Goal: Information Seeking & Learning: Learn about a topic

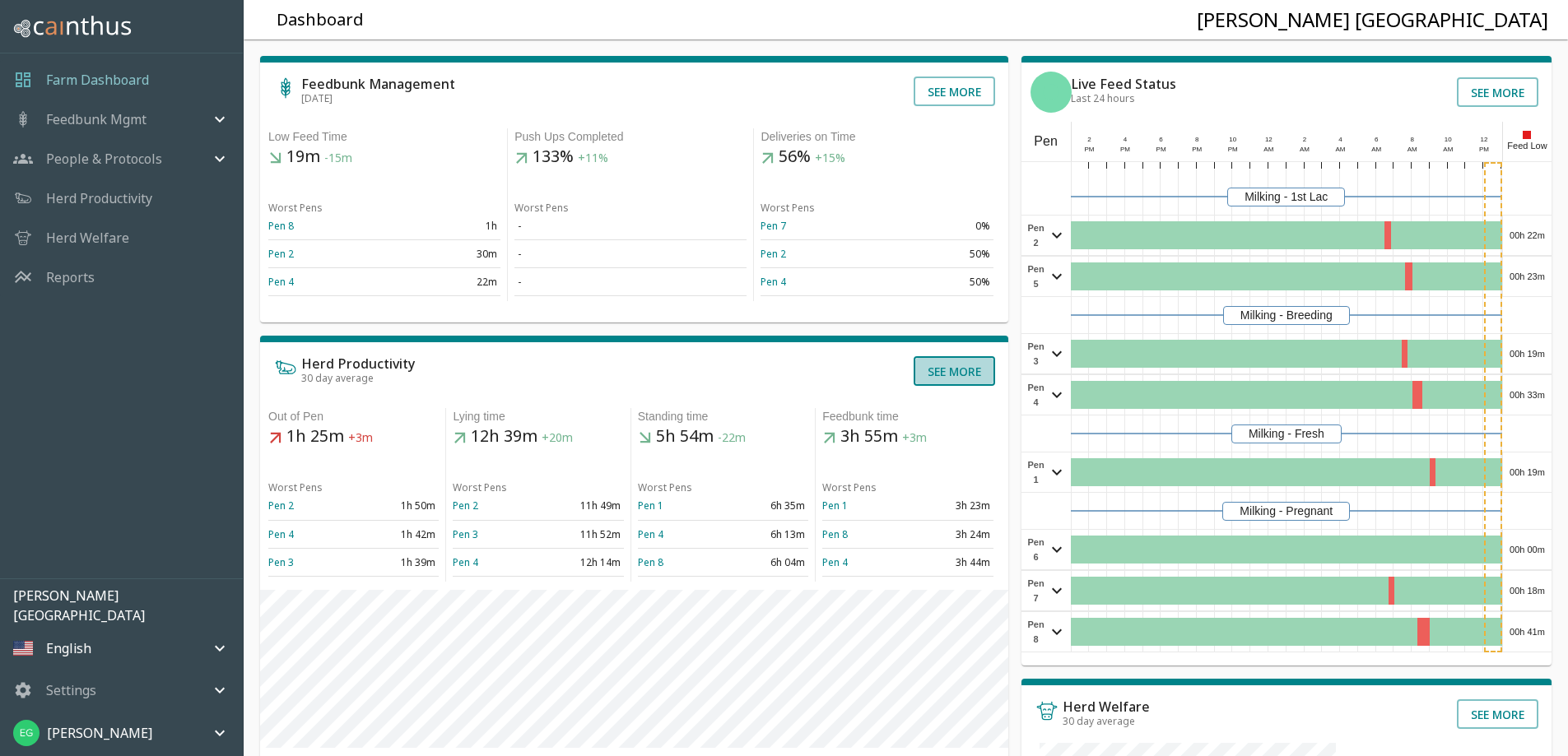
click at [953, 386] on button "See more" at bounding box center [954, 371] width 81 height 30
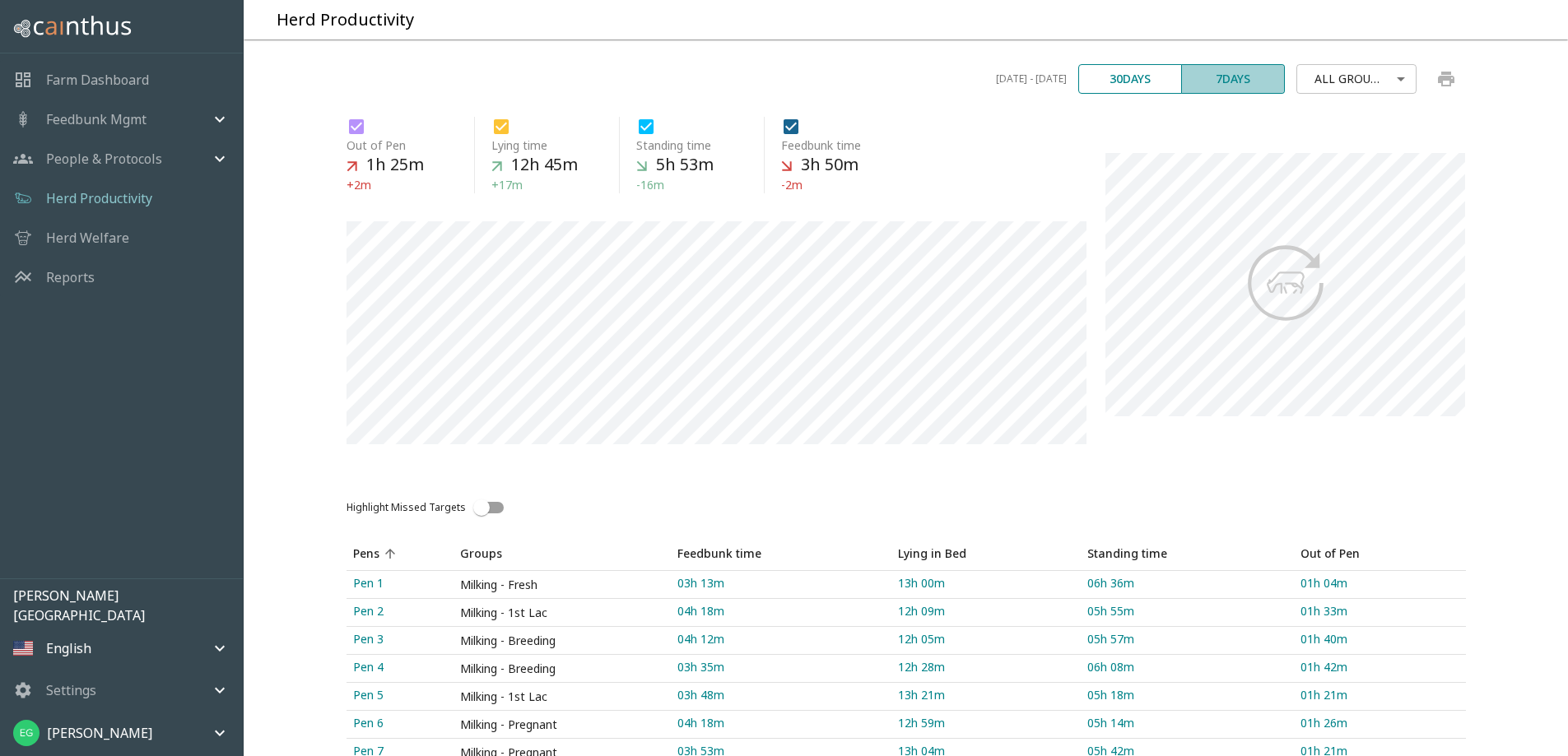
click at [1202, 94] on button "7 days" at bounding box center [1234, 79] width 104 height 30
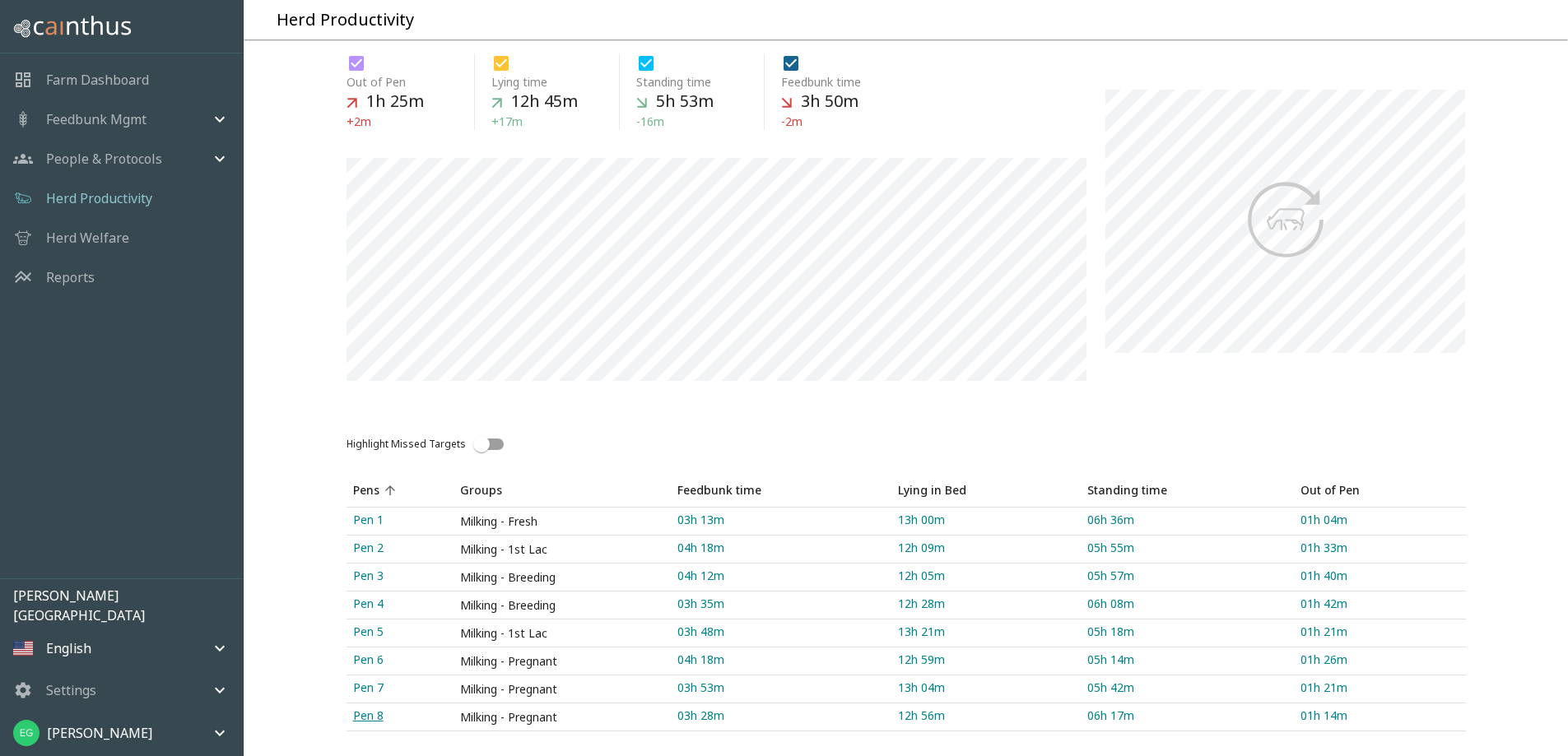
scroll to position [228, 0]
click at [379, 619] on link "Pen 5" at bounding box center [400, 633] width 107 height 27
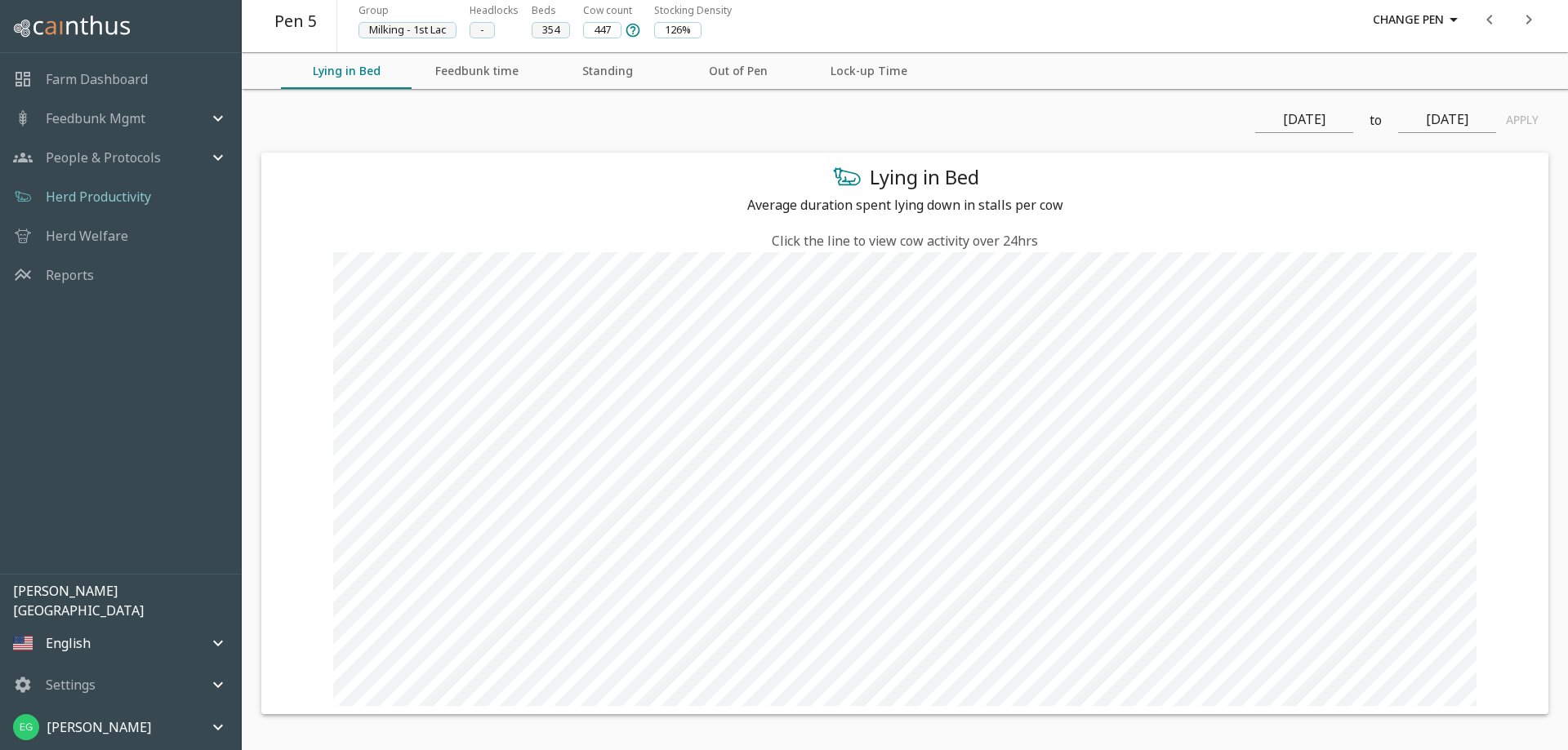
click at [1525, 25] on icon "next" at bounding box center [1528, 19] width 19 height 19
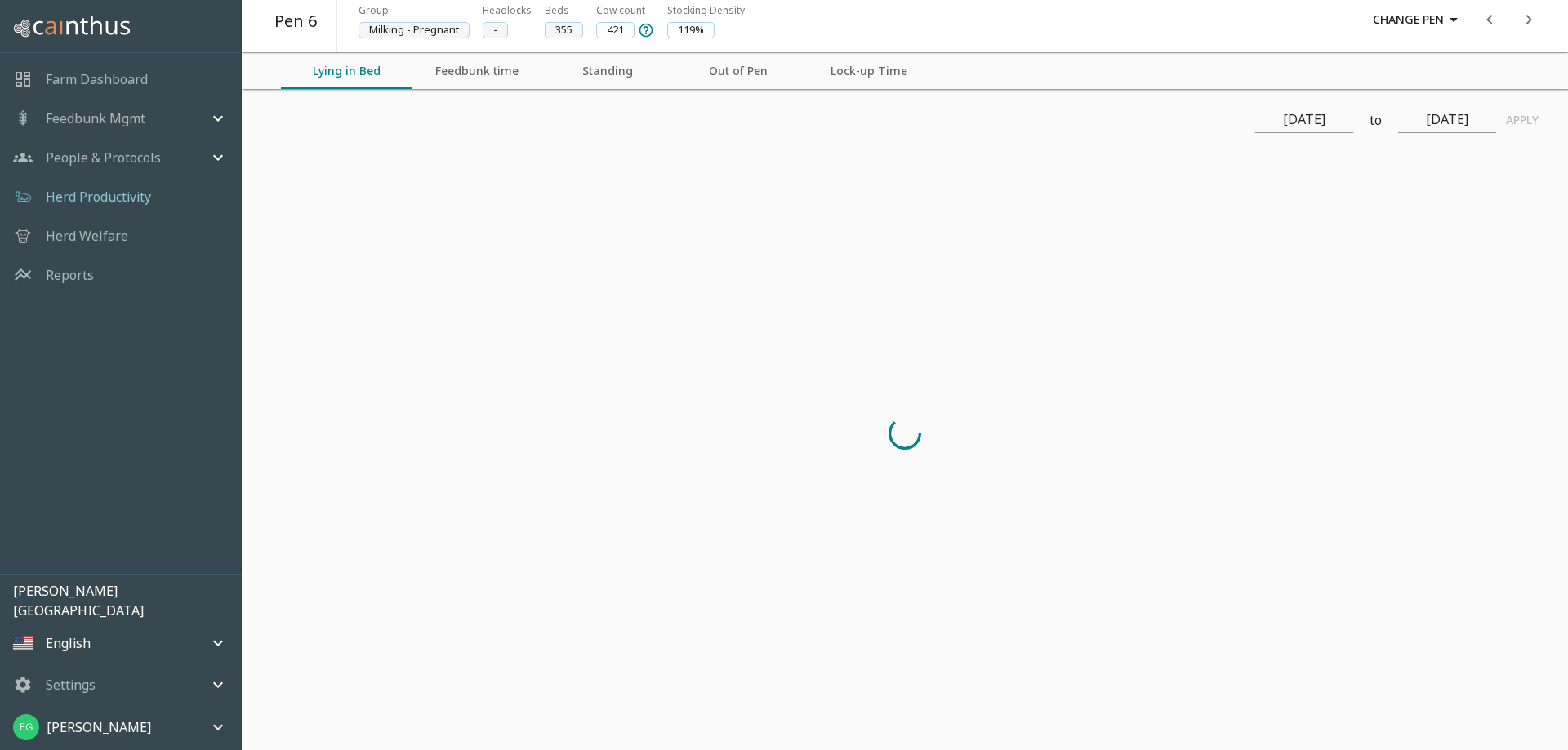
click at [1525, 25] on icon "next" at bounding box center [1528, 19] width 19 height 19
click at [1489, 23] on icon "previous" at bounding box center [1489, 19] width 19 height 19
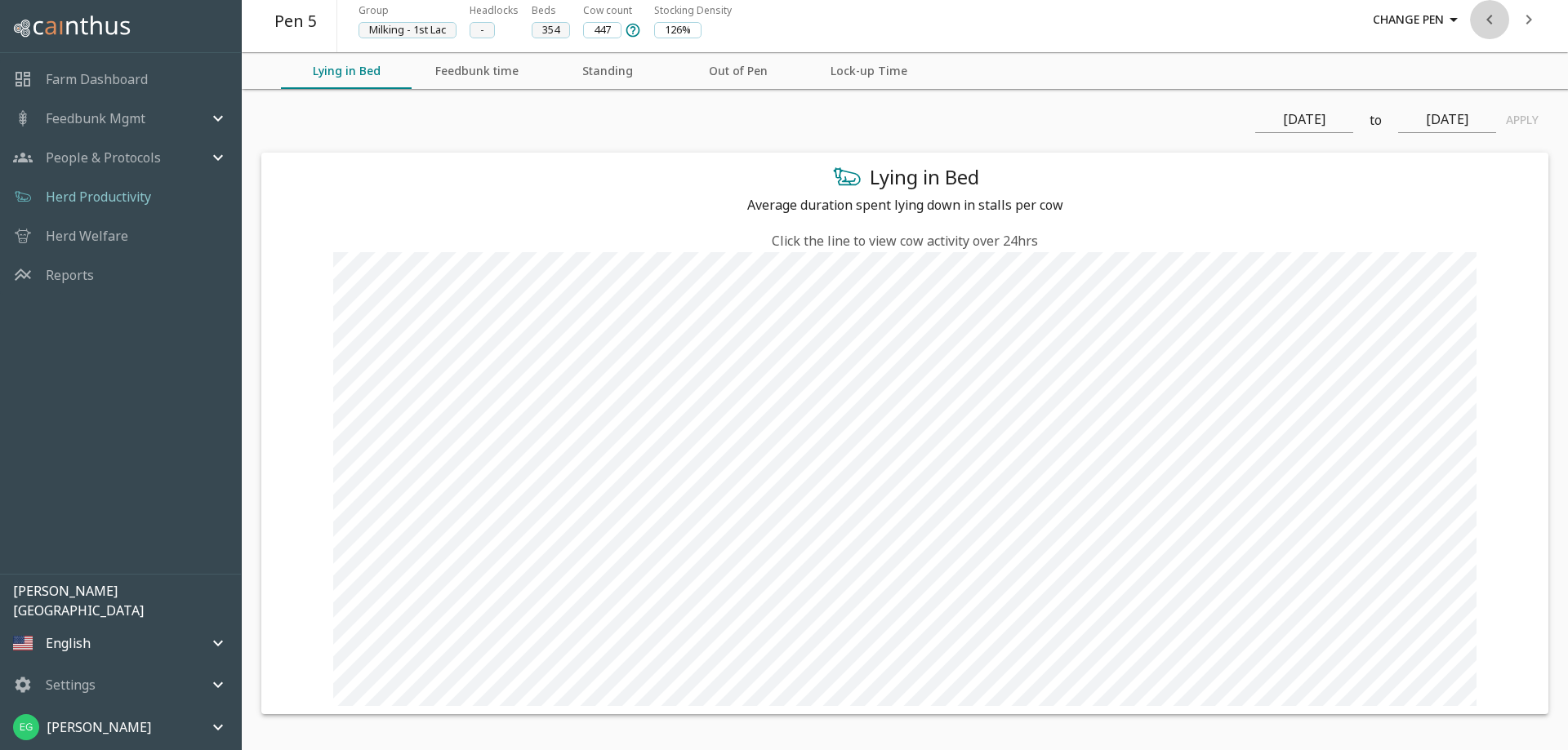
click at [1489, 23] on icon "previous" at bounding box center [1489, 19] width 19 height 19
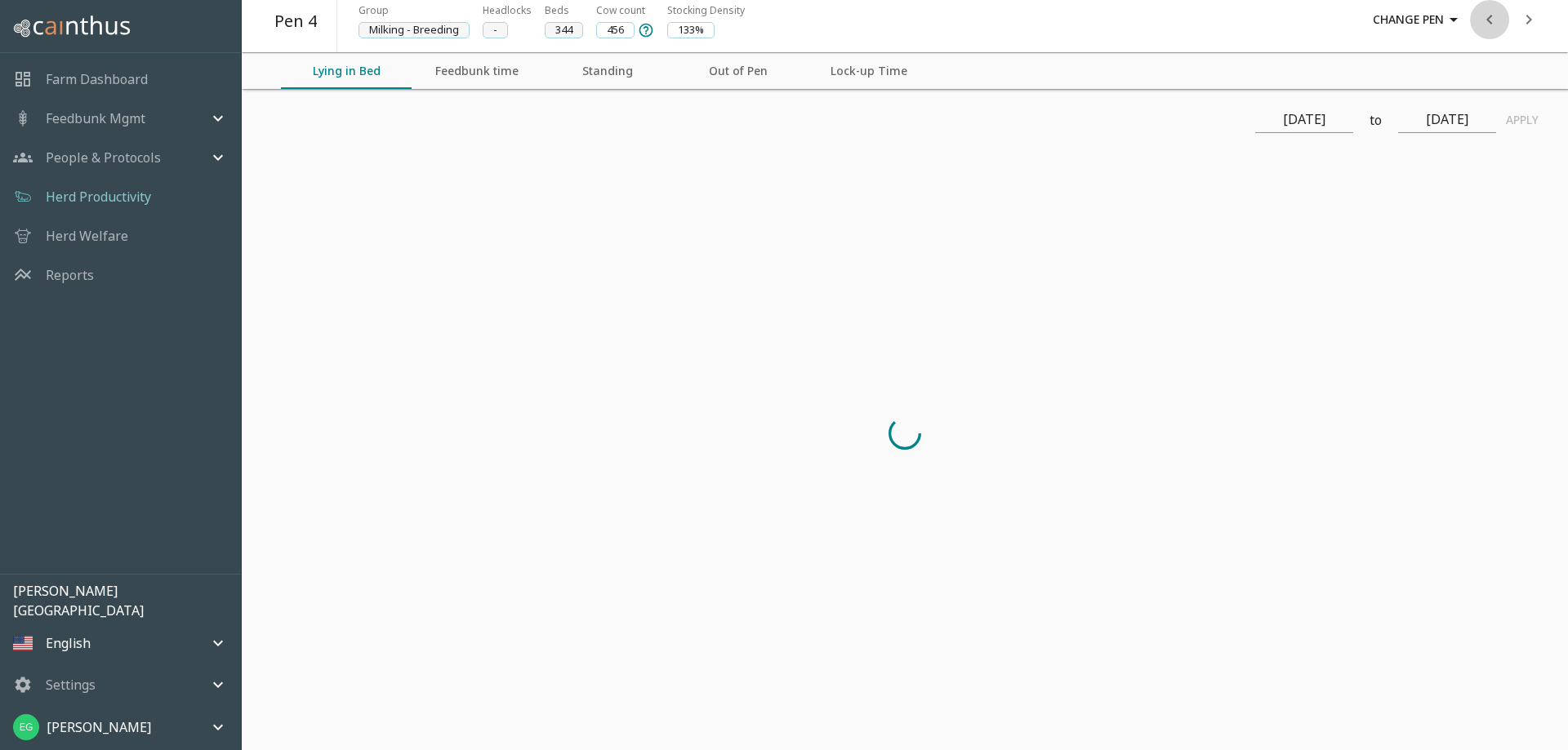
click at [1489, 23] on icon "previous" at bounding box center [1489, 19] width 19 height 19
click at [1489, 23] on div at bounding box center [1508, 19] width 78 height 40
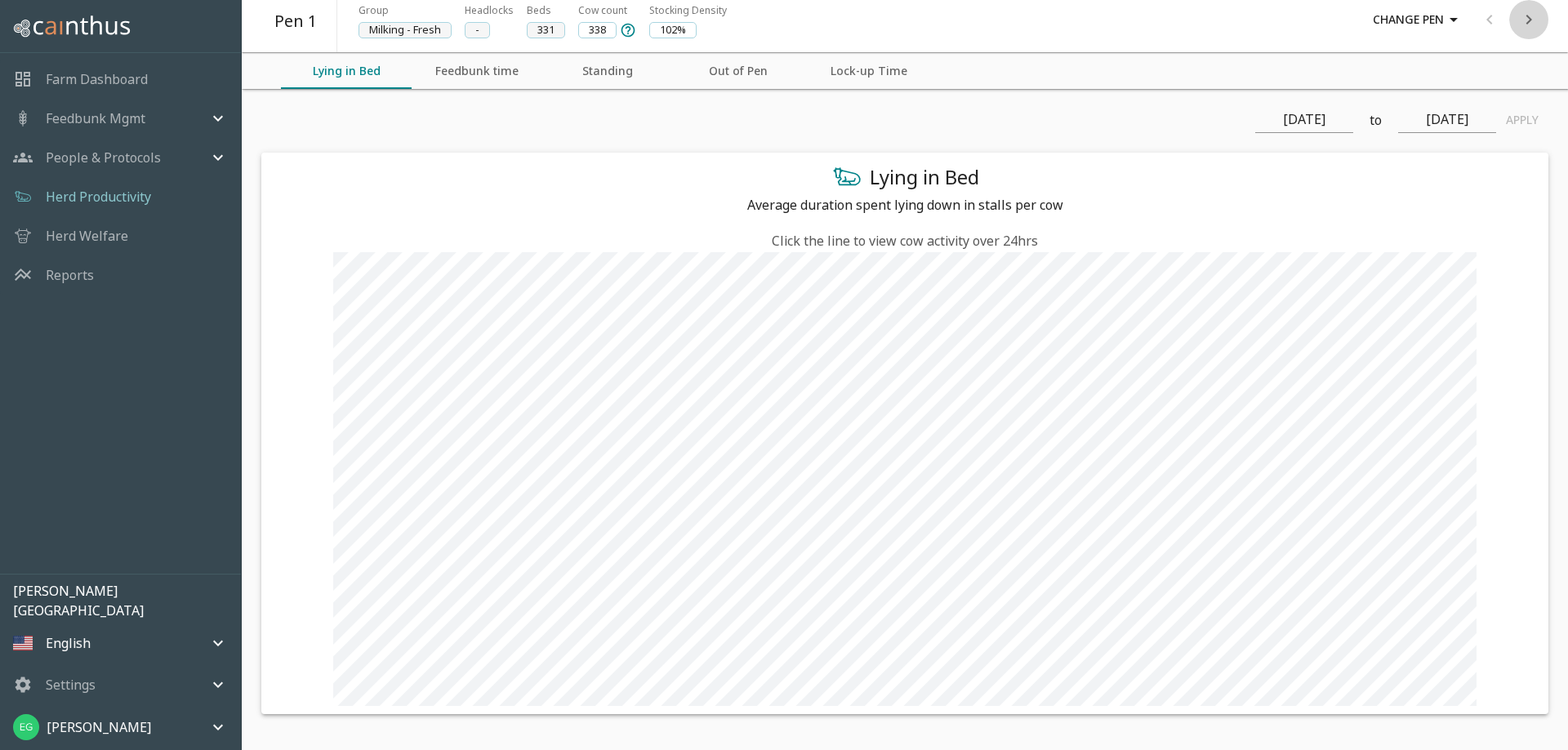
click at [1534, 29] on icon "next" at bounding box center [1528, 19] width 19 height 19
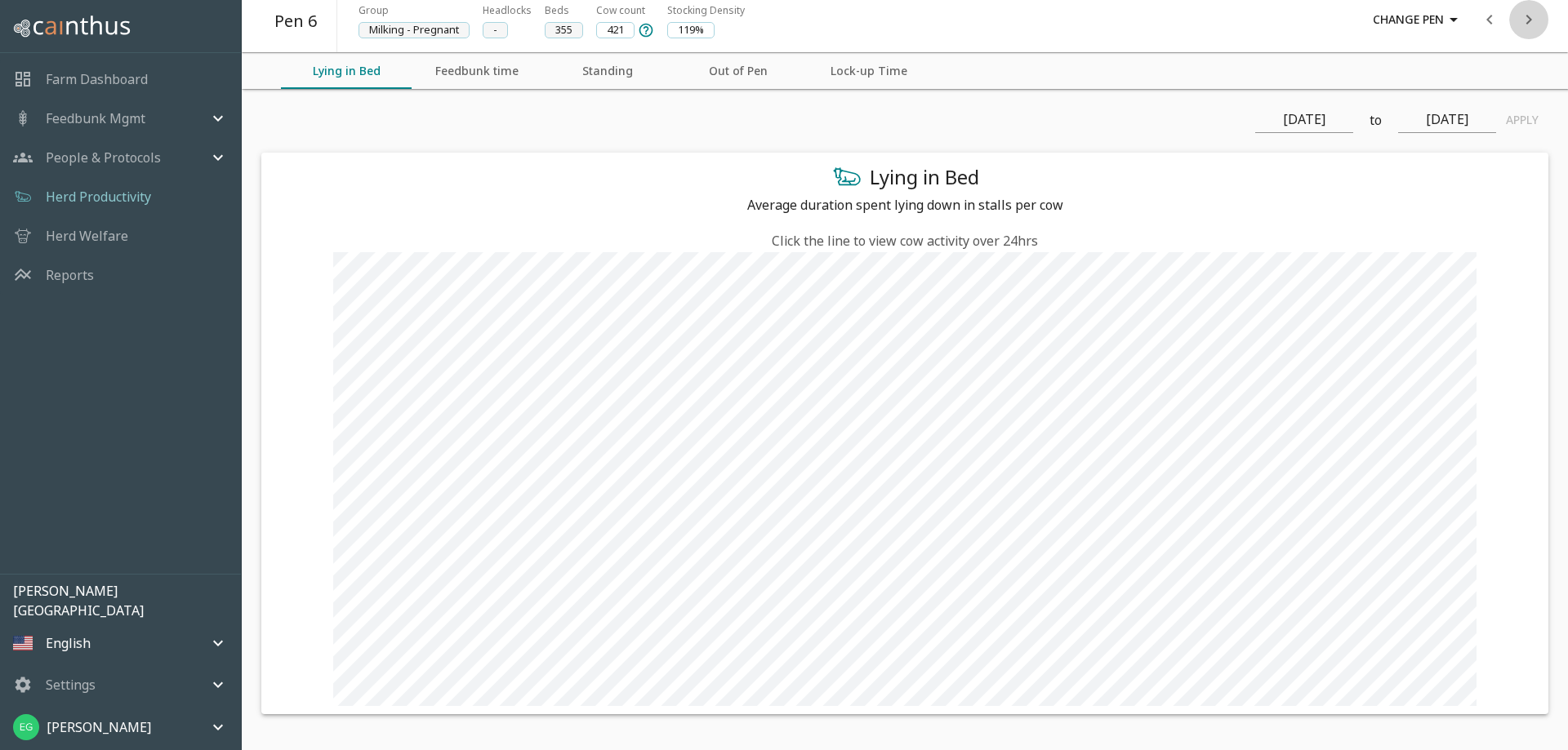
click at [1534, 29] on icon "next" at bounding box center [1528, 19] width 19 height 19
click at [1534, 29] on div at bounding box center [1508, 19] width 78 height 40
click at [111, 247] on div "Herd Welfare" at bounding box center [120, 236] width 241 height 40
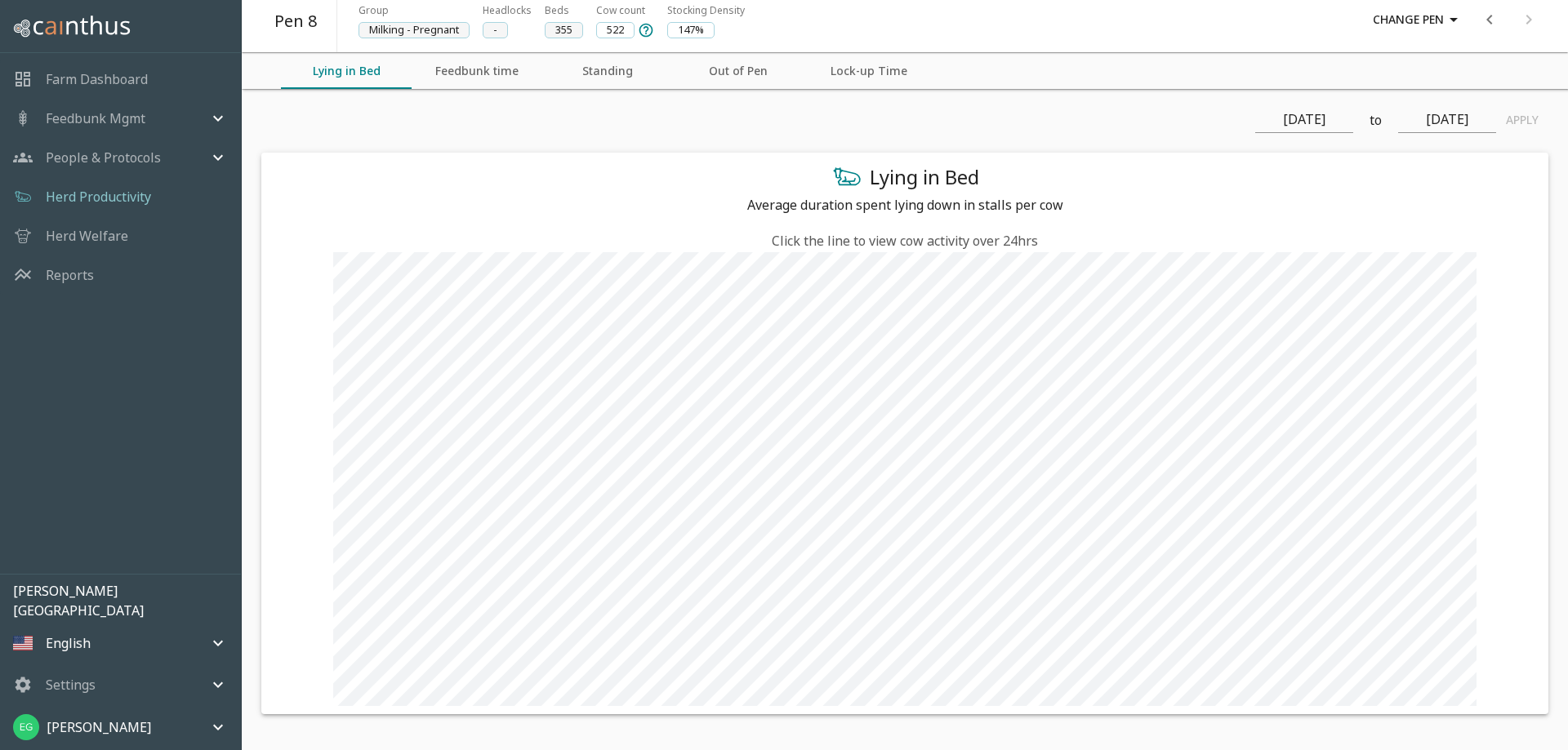
click at [115, 238] on p "Herd Welfare" at bounding box center [87, 236] width 83 height 19
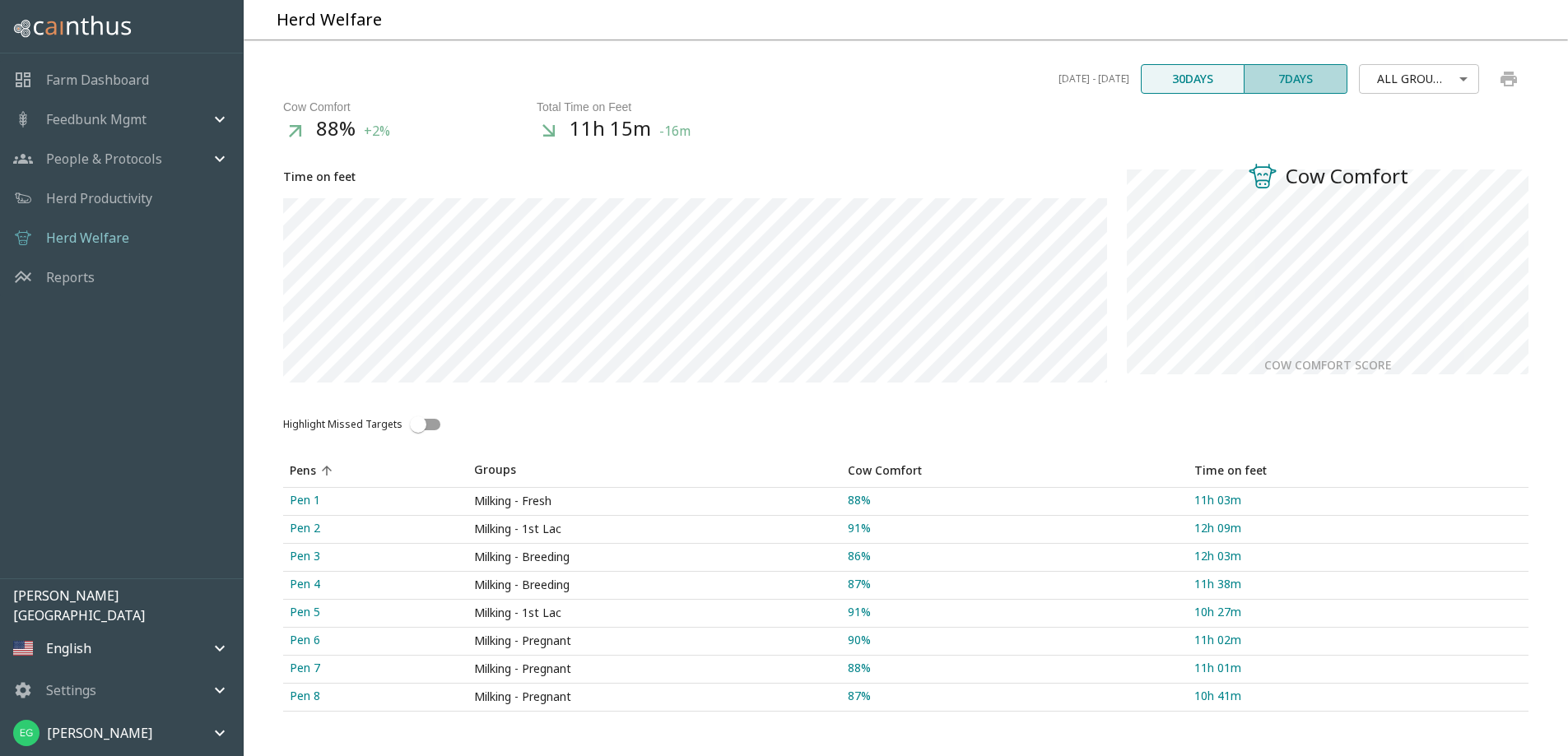
click at [1300, 94] on button "7 days" at bounding box center [1295, 79] width 104 height 30
click at [102, 74] on p "Farm Dashboard" at bounding box center [97, 79] width 103 height 20
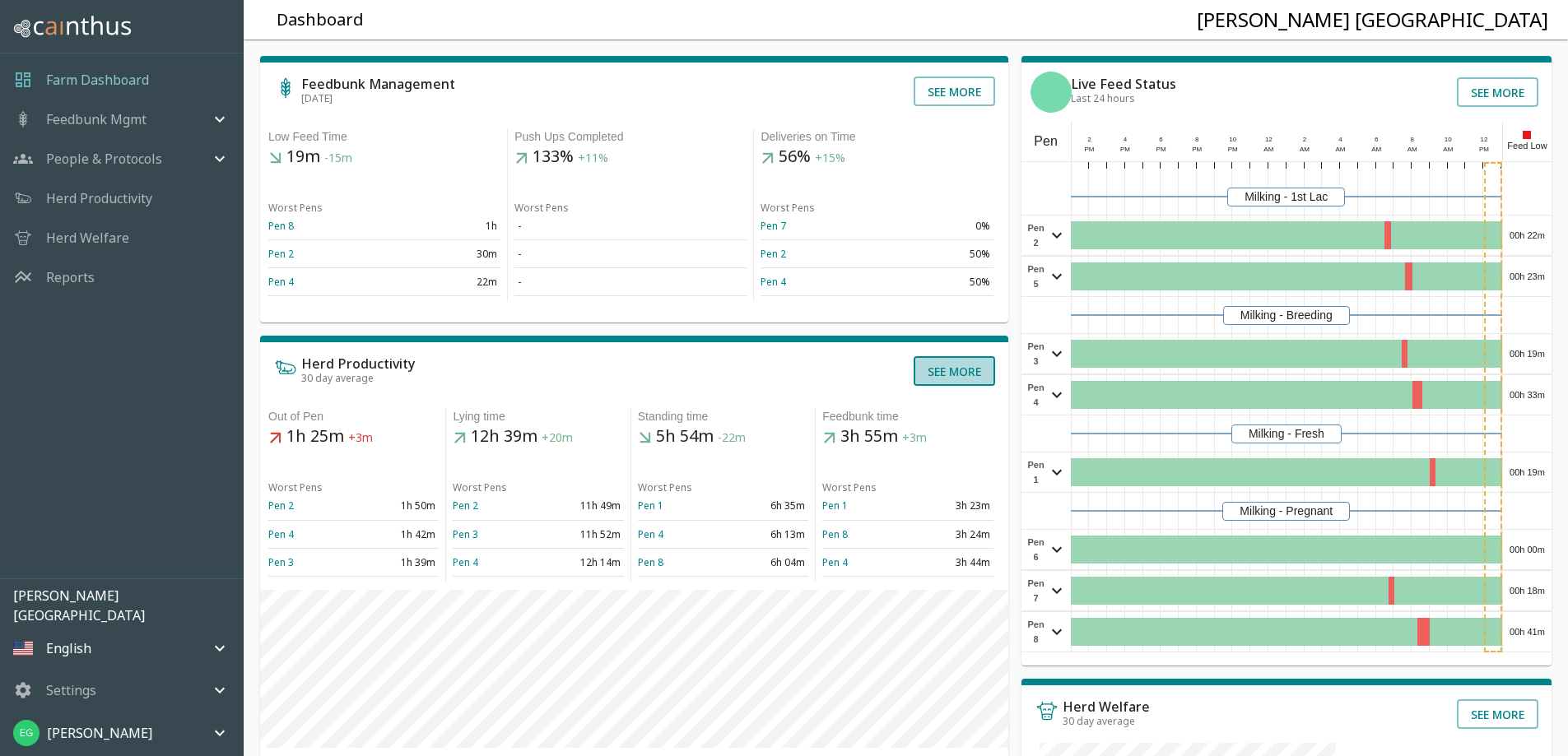
click at [950, 386] on button "See more" at bounding box center [954, 371] width 81 height 30
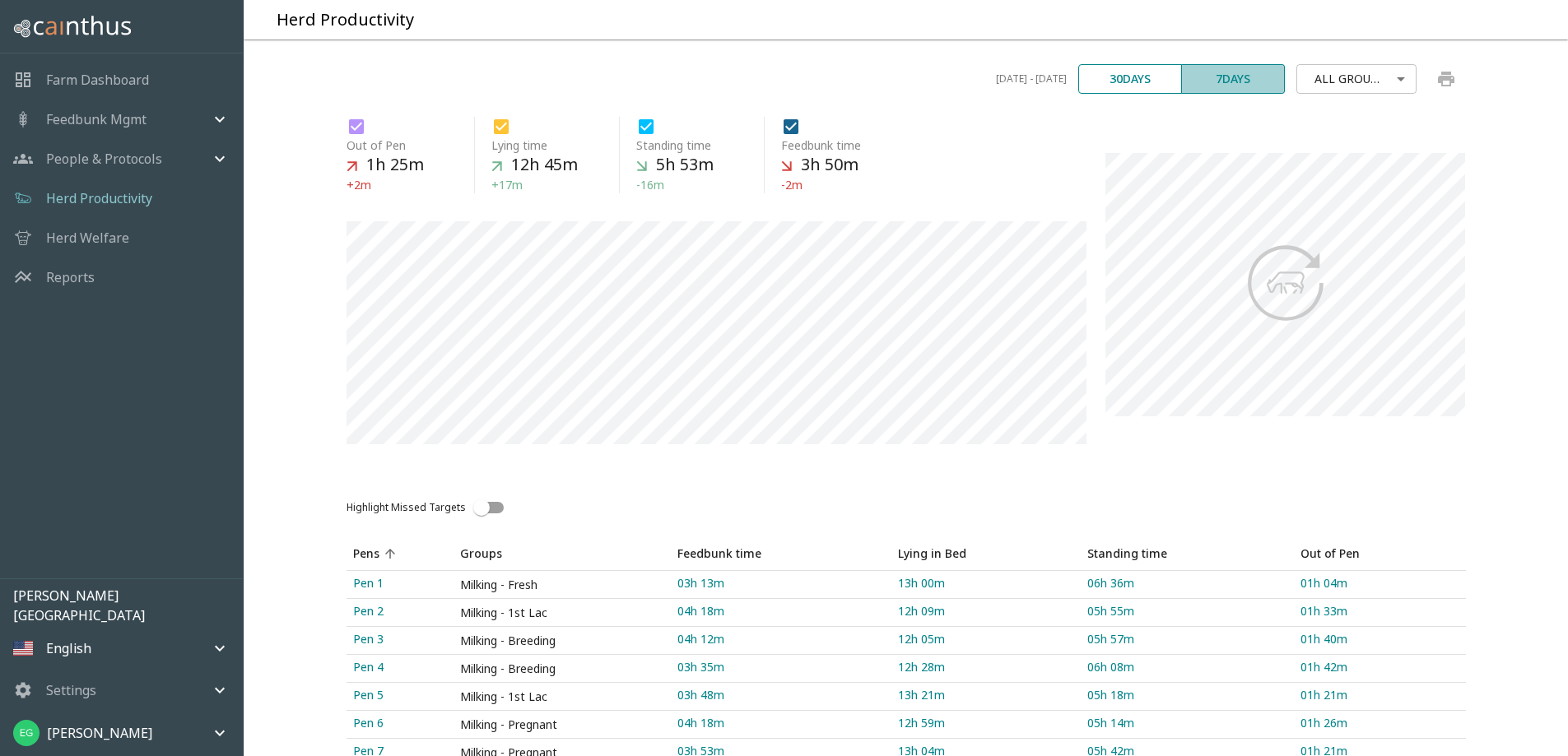
click at [1232, 94] on button "7 days" at bounding box center [1234, 79] width 104 height 30
